Goal: Task Accomplishment & Management: Manage account settings

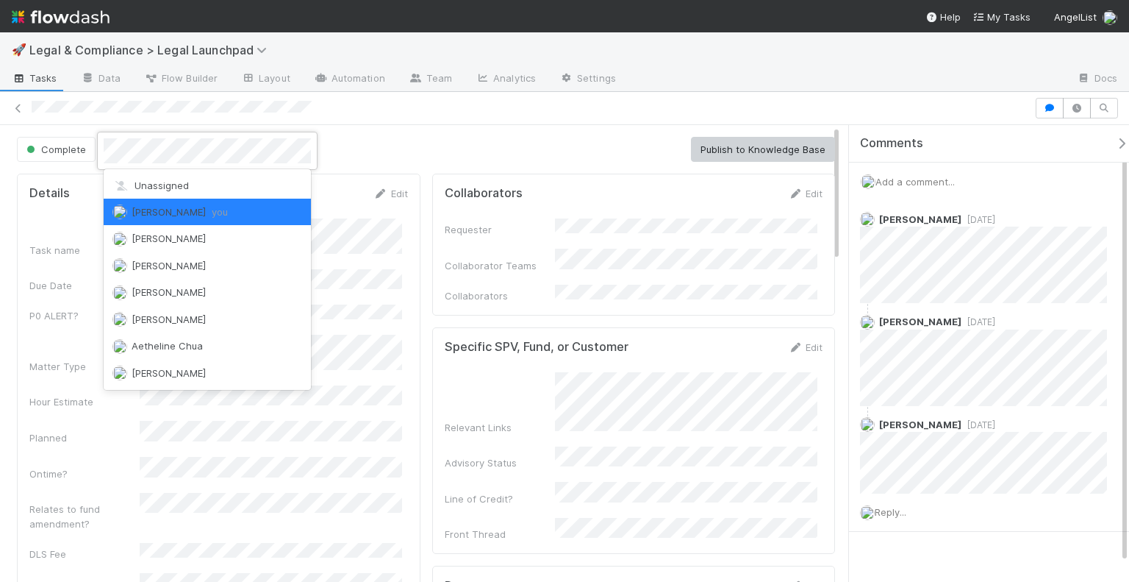
click at [493, 128] on div at bounding box center [564, 291] width 1129 height 582
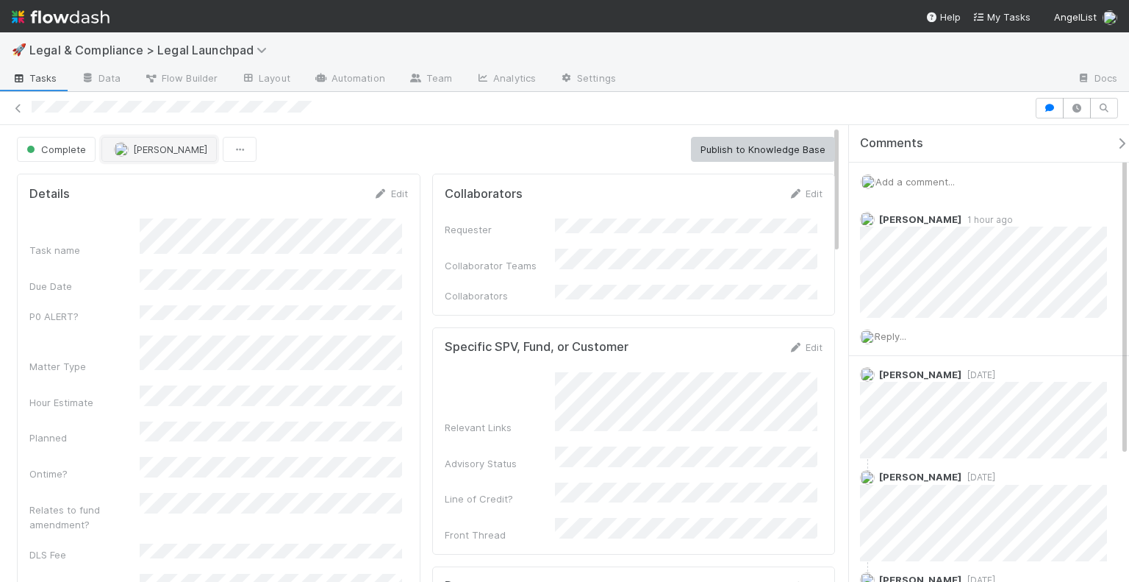
click at [181, 153] on span "[PERSON_NAME]" at bounding box center [170, 149] width 74 height 12
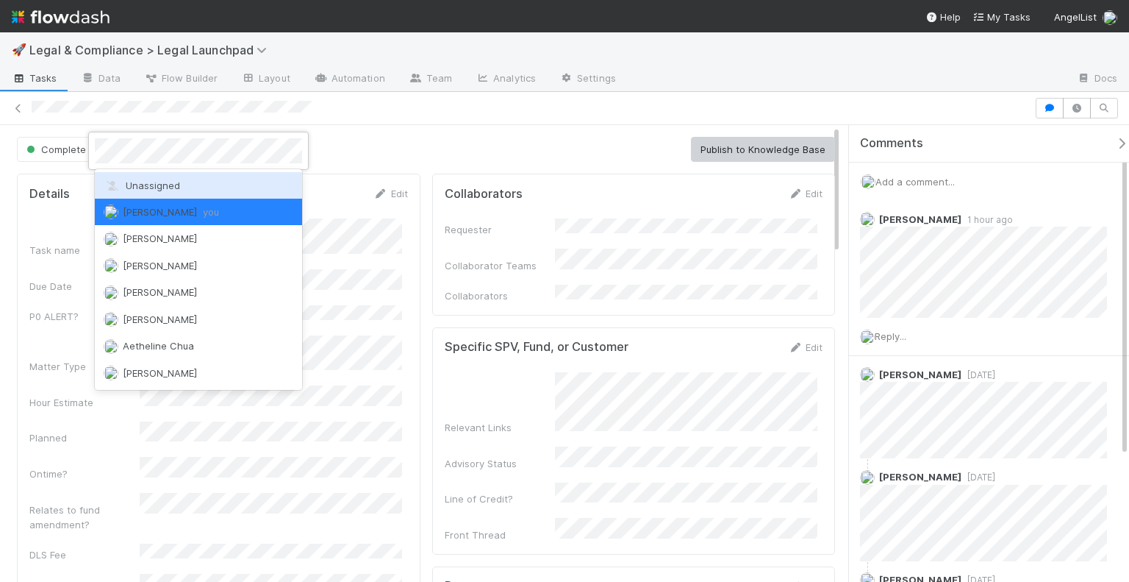
click at [176, 177] on div "Unassigned" at bounding box center [198, 185] width 207 height 26
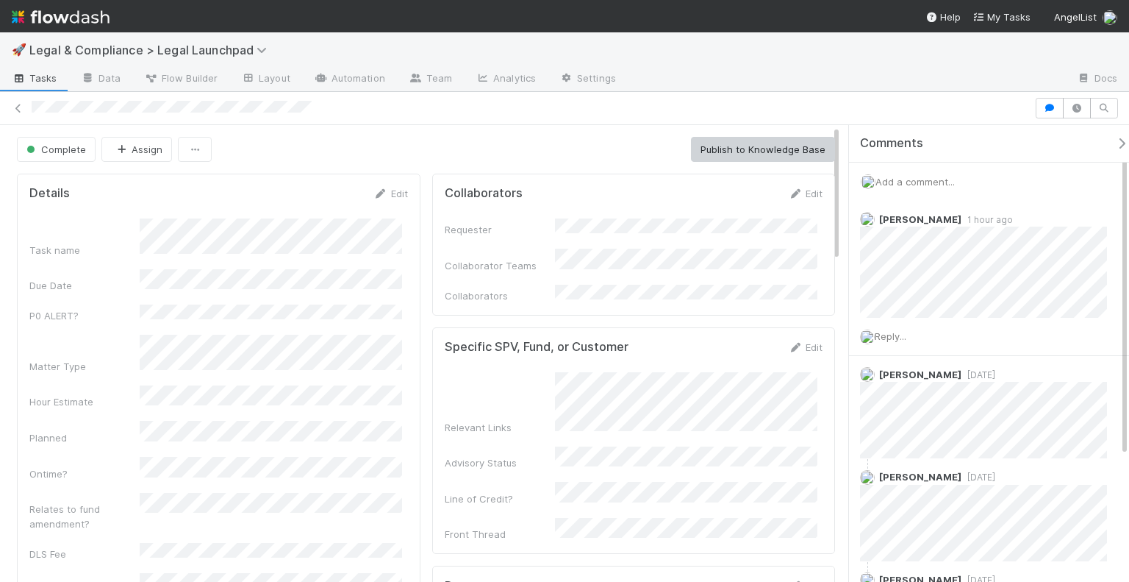
click at [362, 137] on div "Complete Assign Publish to Knowledge Base" at bounding box center [426, 149] width 818 height 25
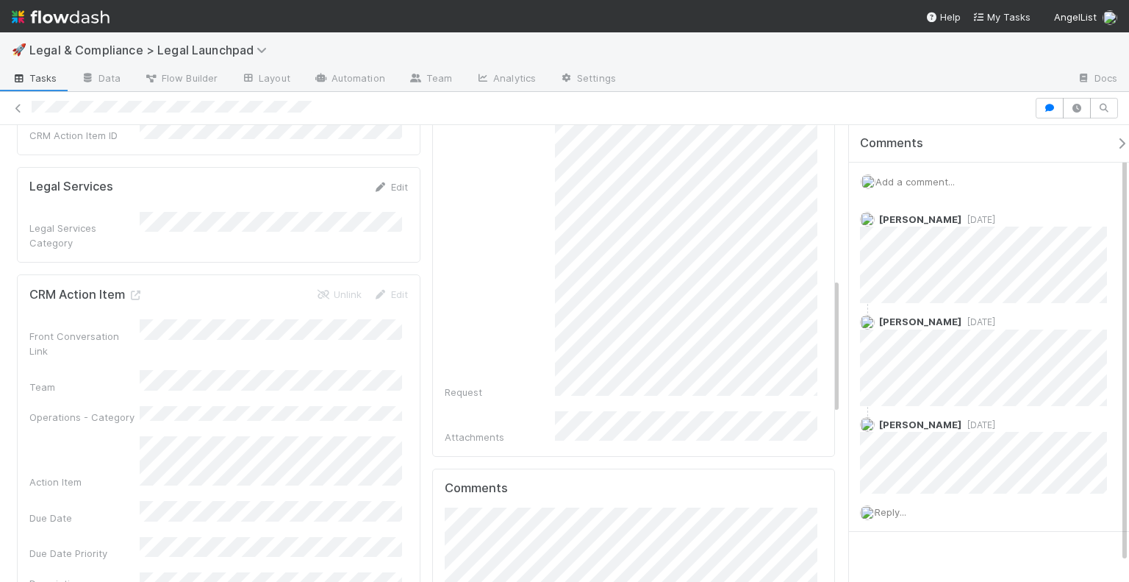
scroll to position [520, 0]
click at [137, 54] on span "Legal & Compliance > Legal Launchpad" at bounding box center [151, 50] width 245 height 15
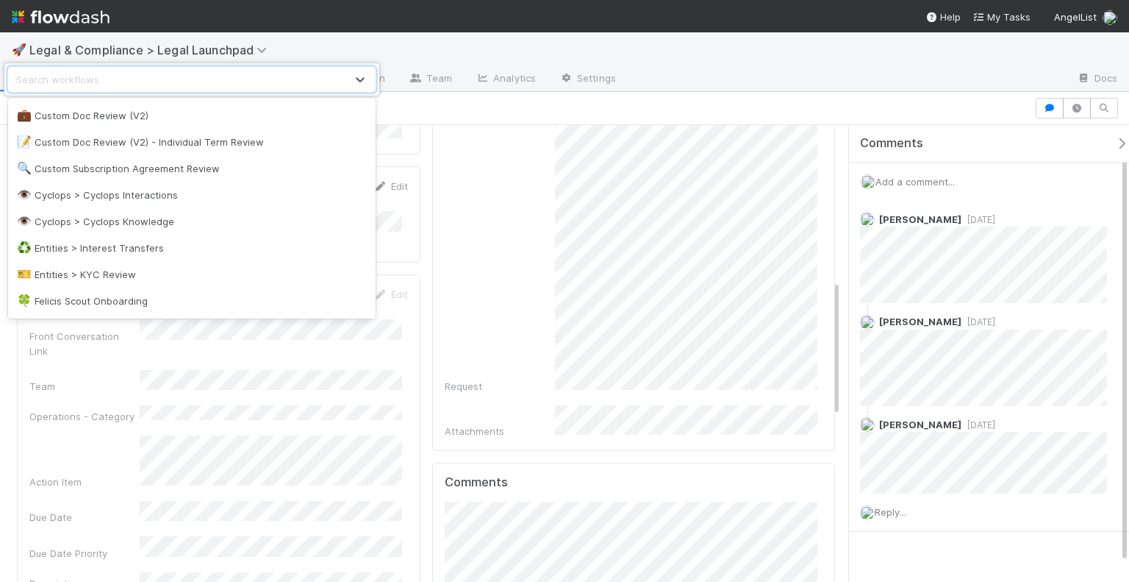
scroll to position [368, 0]
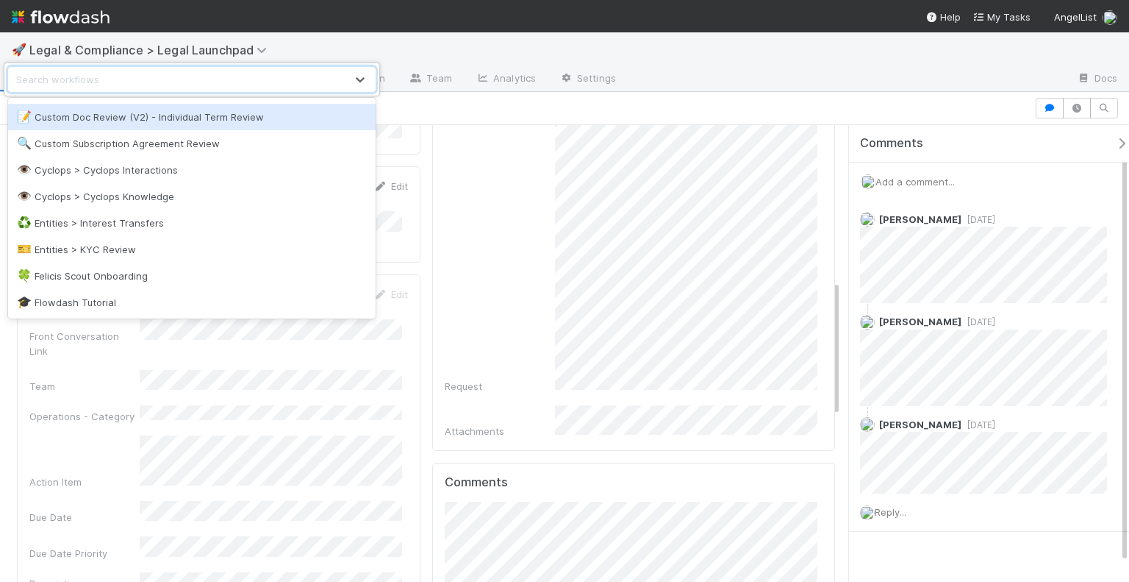
click at [413, 40] on div "option Custom Doc Review (V2) - Individual Term Review focused, 15 of 53. 53 re…" at bounding box center [564, 291] width 1129 height 582
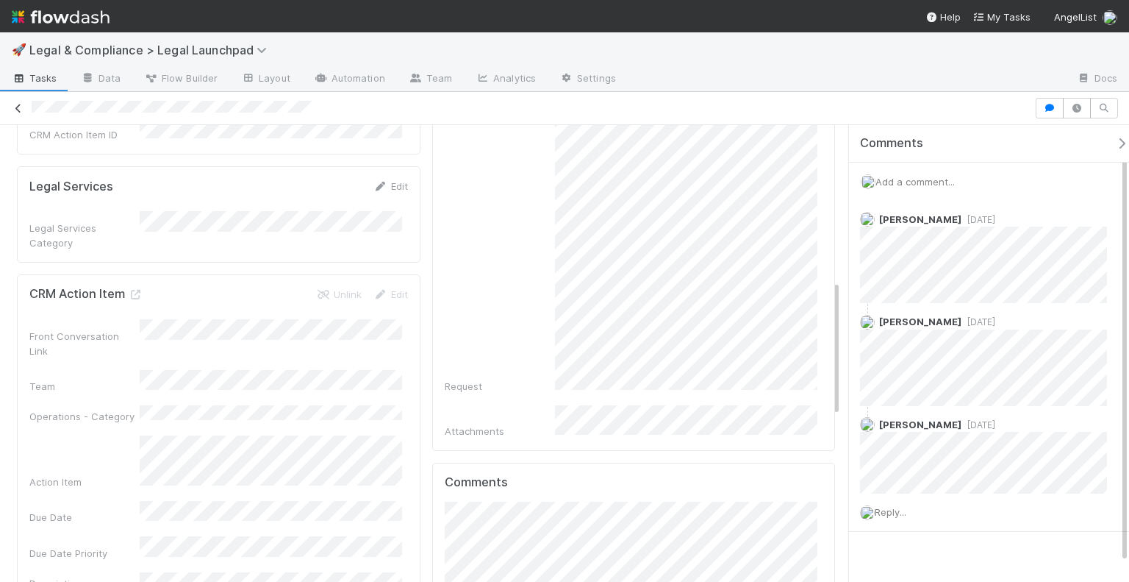
click at [25, 110] on icon at bounding box center [18, 109] width 15 height 10
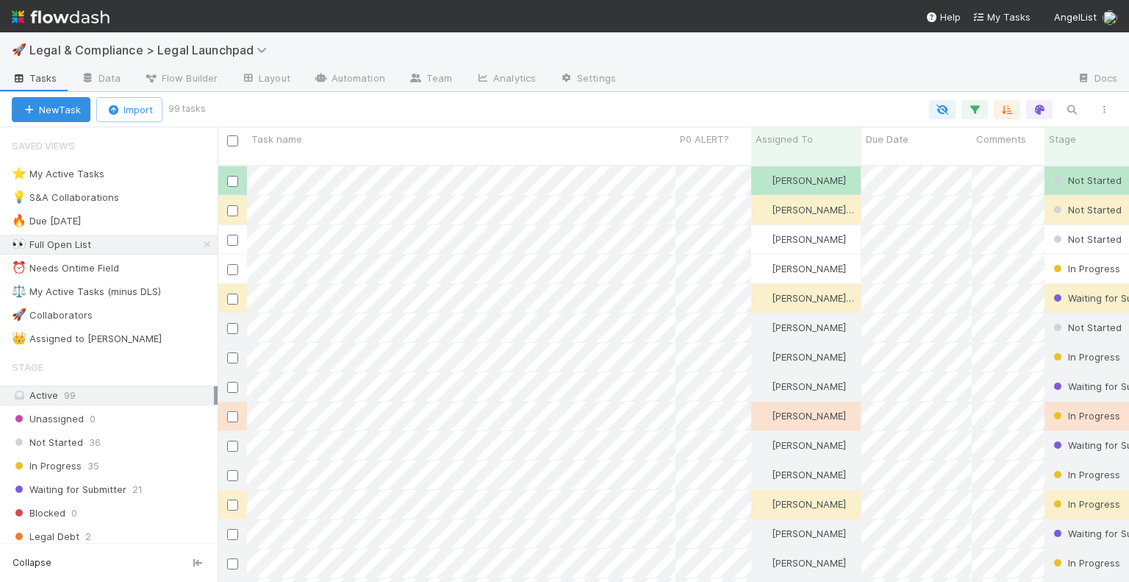
scroll to position [418, 900]
click at [135, 295] on div "⚖️ My Active Tasks (minus DLS)" at bounding box center [86, 291] width 149 height 18
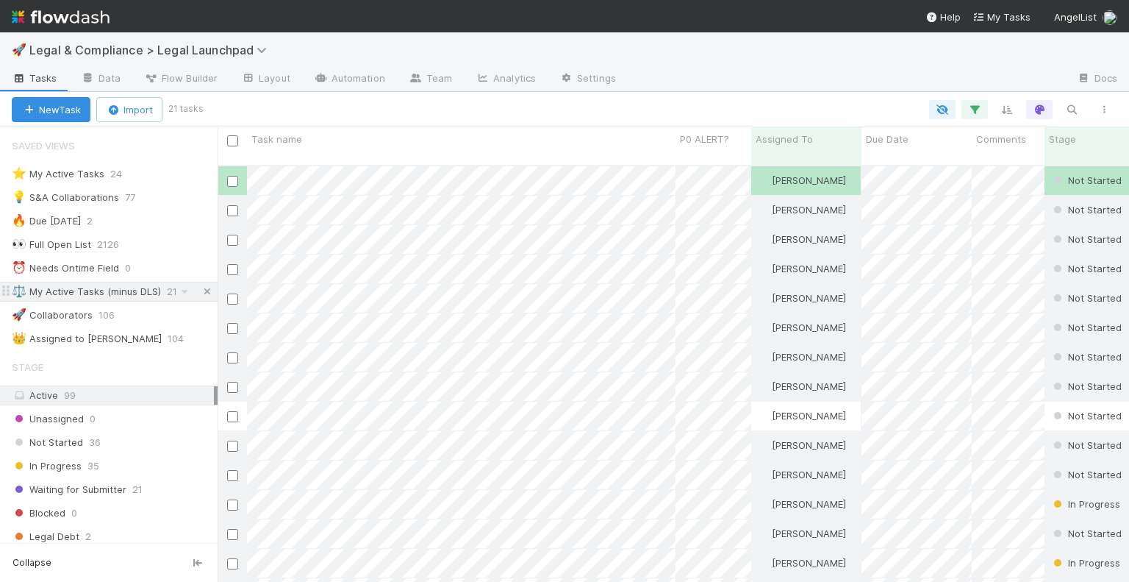
click at [200, 290] on icon at bounding box center [207, 292] width 15 height 10
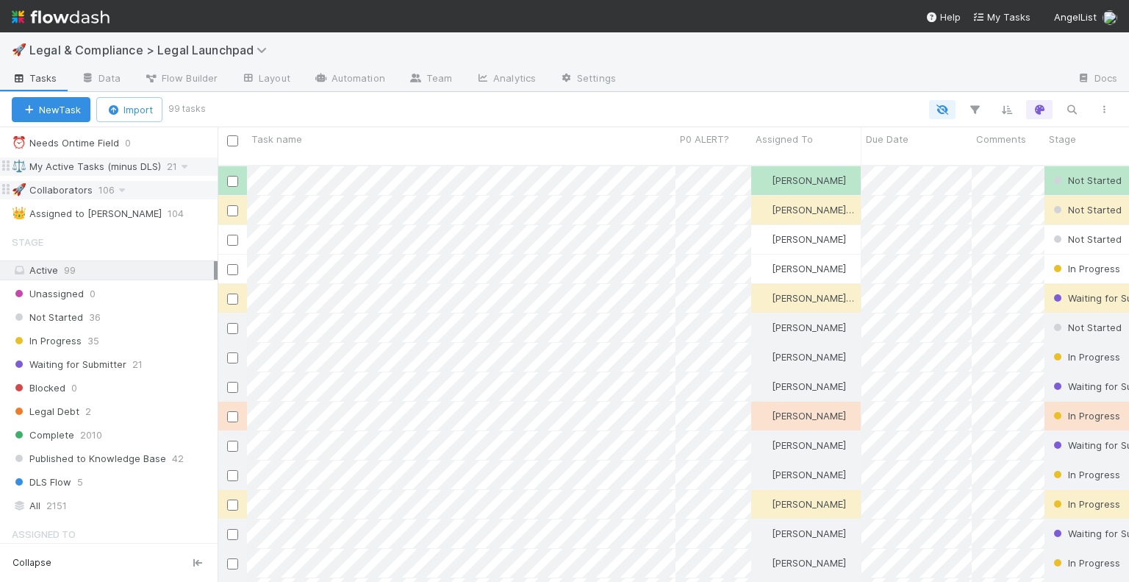
scroll to position [109, 0]
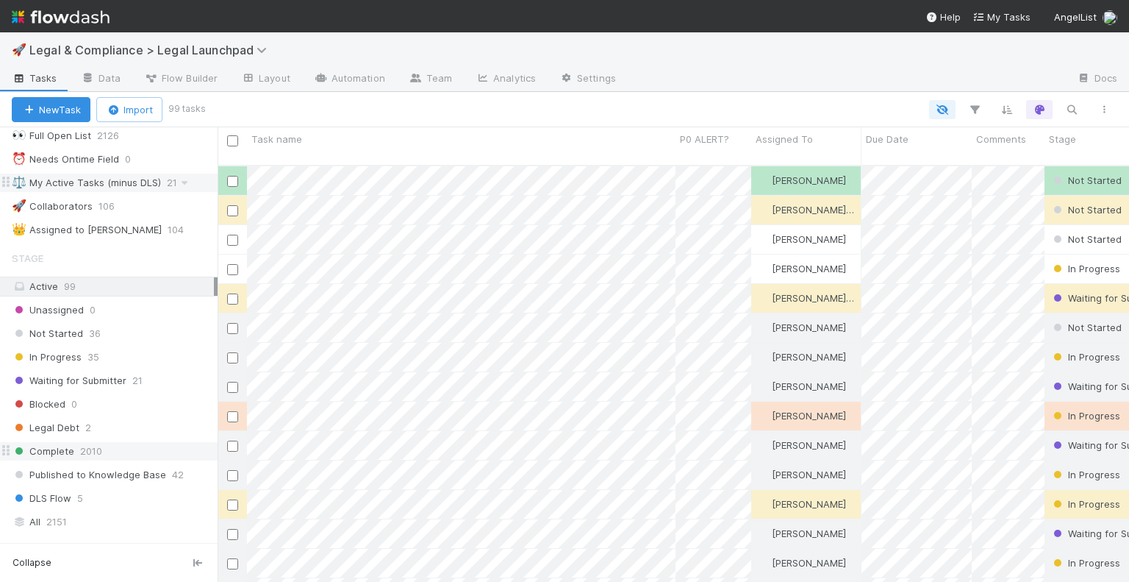
click at [140, 451] on div "Complete 2010" at bounding box center [115, 451] width 206 height 18
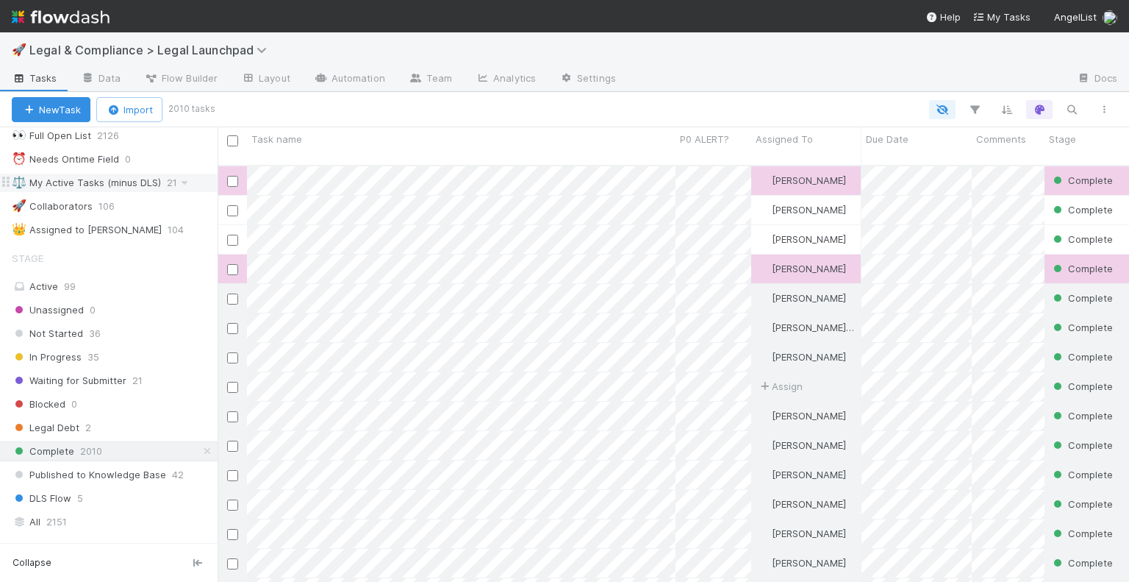
scroll to position [418, 900]
click at [149, 182] on div "⚖️ My Active Tasks (minus DLS)" at bounding box center [86, 182] width 149 height 18
